Goal: Navigation & Orientation: Find specific page/section

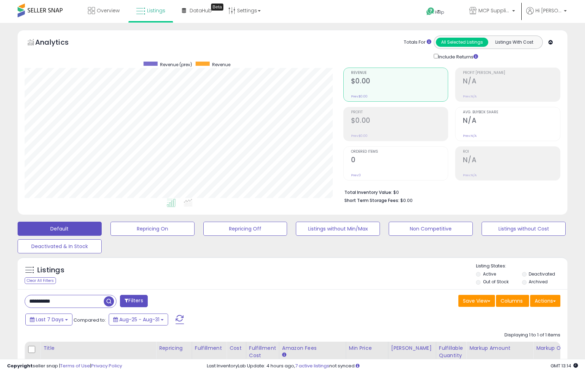
scroll to position [144, 319]
click at [96, 7] on link "Overview" at bounding box center [104, 10] width 42 height 21
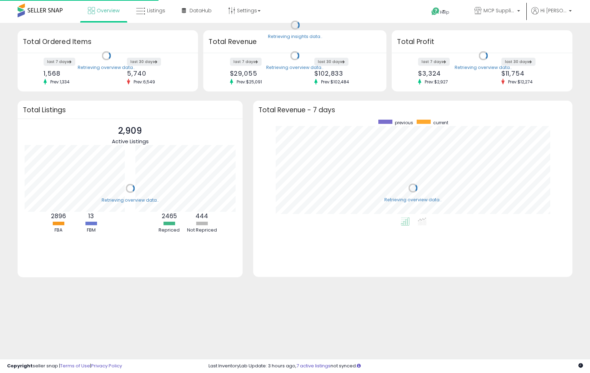
scroll to position [98, 305]
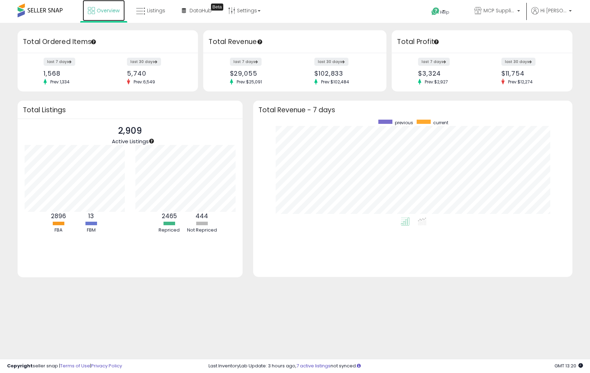
click at [100, 15] on link "Overview" at bounding box center [104, 10] width 42 height 21
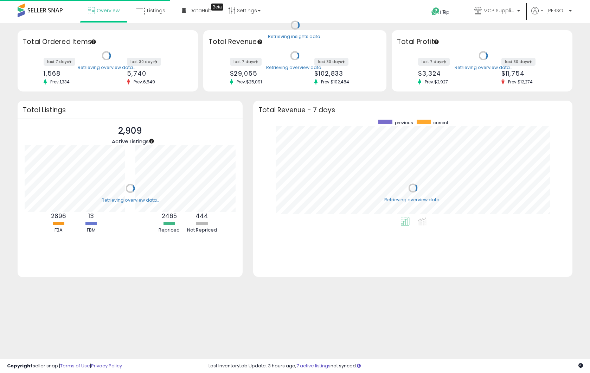
scroll to position [98, 305]
